Goal: Information Seeking & Learning: Check status

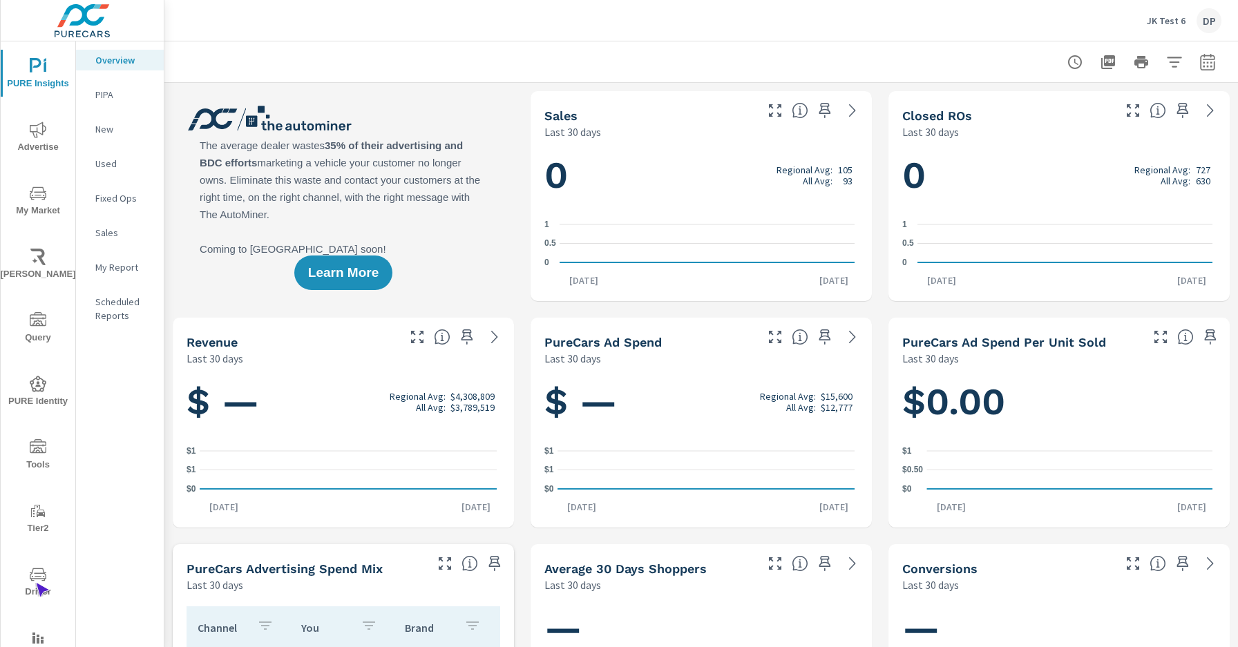
click at [35, 583] on span "Driver" at bounding box center [38, 583] width 66 height 34
